Goal: Find specific page/section: Find specific page/section

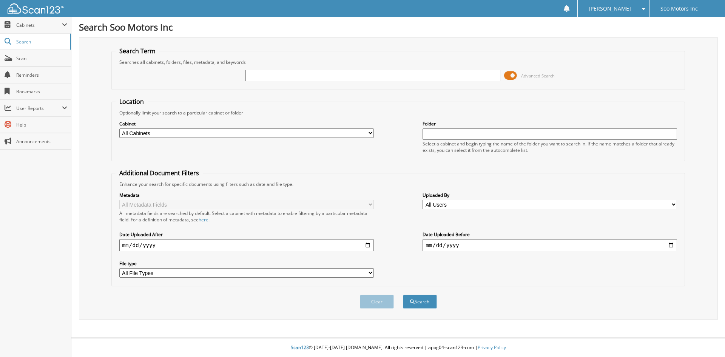
click at [263, 71] on input "text" at bounding box center [373, 75] width 255 height 11
type input "64142"
click at [419, 304] on button "Search" at bounding box center [420, 302] width 34 height 14
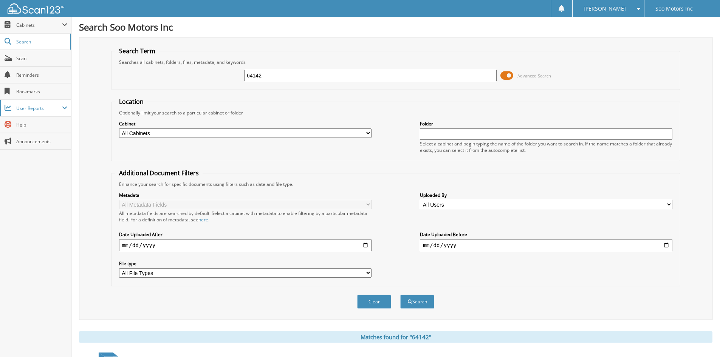
click at [38, 110] on span "User Reports" at bounding box center [39, 108] width 46 height 6
click at [33, 25] on span "Cabinets" at bounding box center [39, 25] width 46 height 6
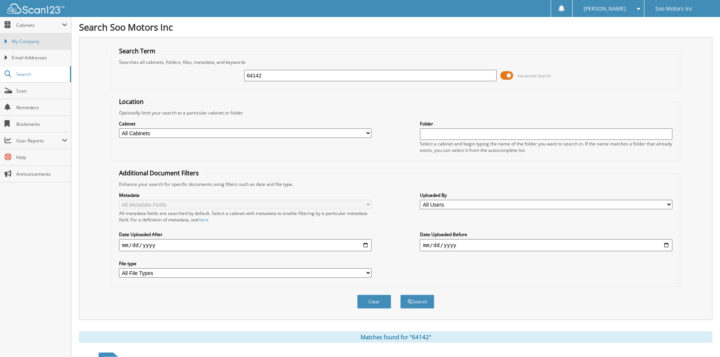
click at [36, 42] on span "My Company" at bounding box center [40, 41] width 56 height 7
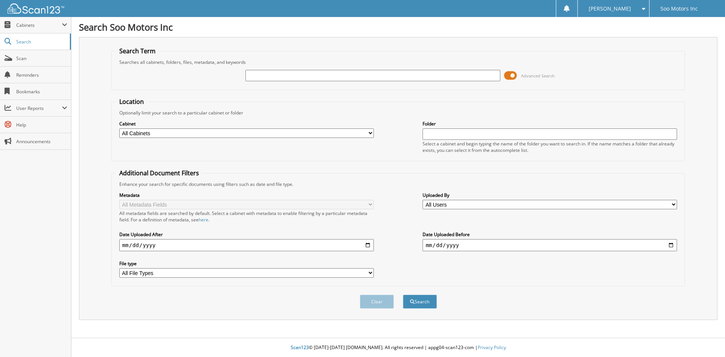
click at [234, 140] on div "Cabinet All Cabinets PARTS PURCHASE ORDERS SERVICE RO Needs Filing Folder" at bounding box center [399, 136] width 566 height 41
click at [232, 138] on div "Cabinet All Cabinets PARTS PURCHASE ORDERS SERVICE RO Needs Filing" at bounding box center [246, 129] width 255 height 19
click at [230, 137] on select "All Cabinets PARTS PURCHASE ORDERS SERVICE RO Needs Filing" at bounding box center [246, 132] width 255 height 9
select select "38321"
click at [119, 128] on select "All Cabinets PARTS PURCHASE ORDERS SERVICE RO Needs Filing" at bounding box center [246, 132] width 255 height 9
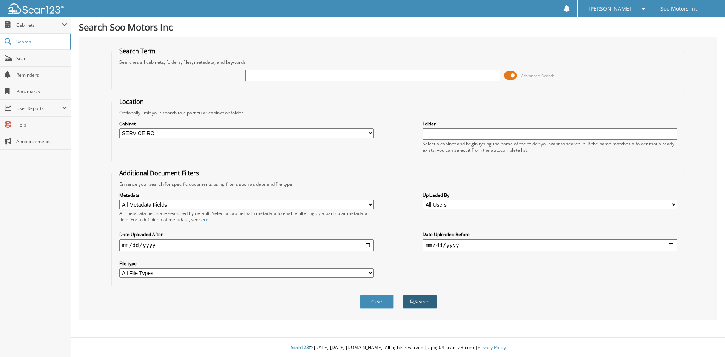
click at [419, 301] on button "Search" at bounding box center [420, 302] width 34 height 14
click at [46, 19] on span "Cabinets" at bounding box center [35, 25] width 71 height 16
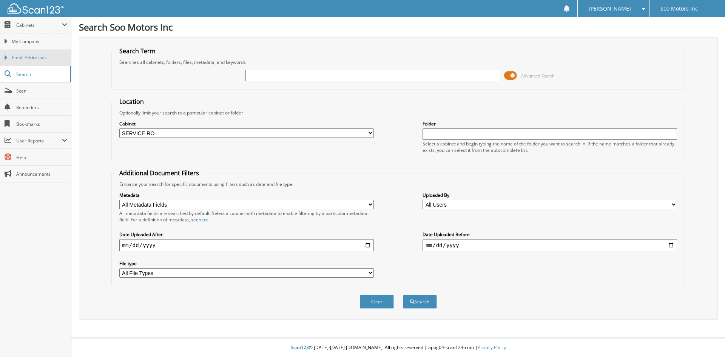
click at [42, 59] on span "Email Addresses" at bounding box center [40, 57] width 56 height 7
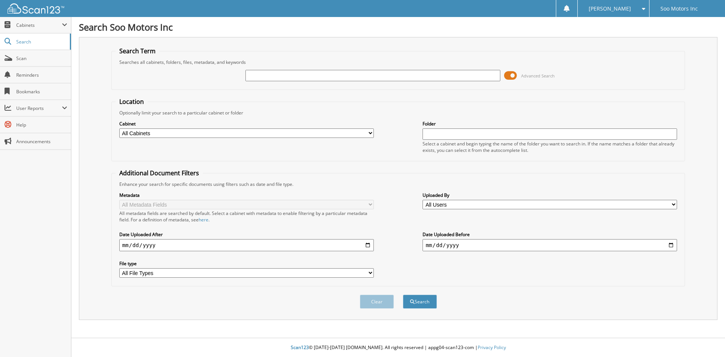
click at [258, 77] on input "text" at bounding box center [373, 75] width 255 height 11
type input "64142"
click at [511, 76] on span at bounding box center [510, 75] width 13 height 11
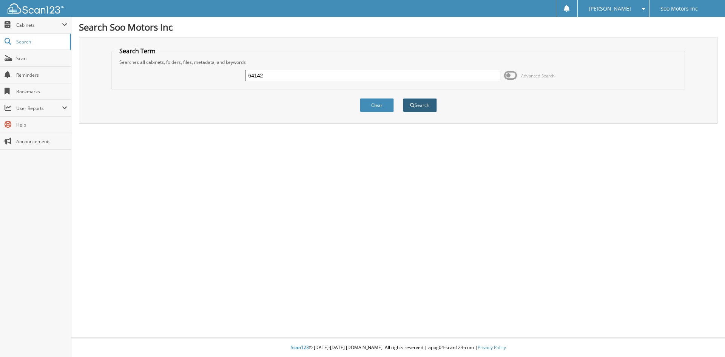
click at [428, 110] on button "Search" at bounding box center [420, 105] width 34 height 14
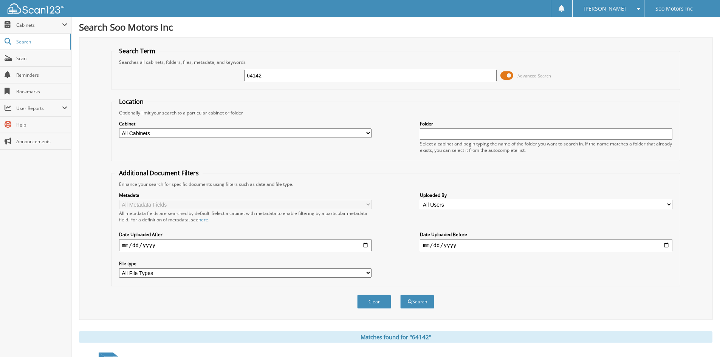
click at [510, 74] on span at bounding box center [506, 75] width 13 height 11
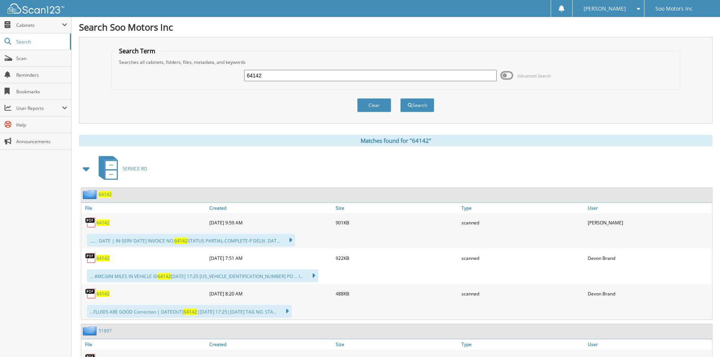
click at [105, 223] on span "64142" at bounding box center [102, 222] width 13 height 6
click at [104, 261] on span "64142" at bounding box center [102, 258] width 13 height 6
click at [276, 75] on input "64142" at bounding box center [370, 75] width 252 height 11
type input "64494"
click at [426, 109] on button "Search" at bounding box center [417, 105] width 34 height 14
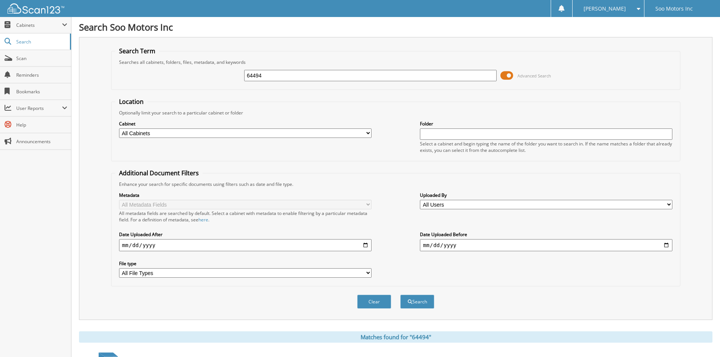
click at [507, 77] on span at bounding box center [506, 75] width 13 height 11
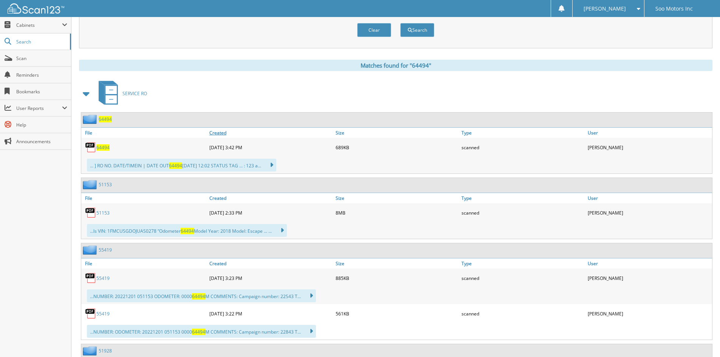
scroll to position [76, 0]
click at [102, 146] on span "64494" at bounding box center [102, 147] width 13 height 6
click at [108, 119] on span "64494" at bounding box center [105, 119] width 13 height 6
